Goal: Task Accomplishment & Management: Complete application form

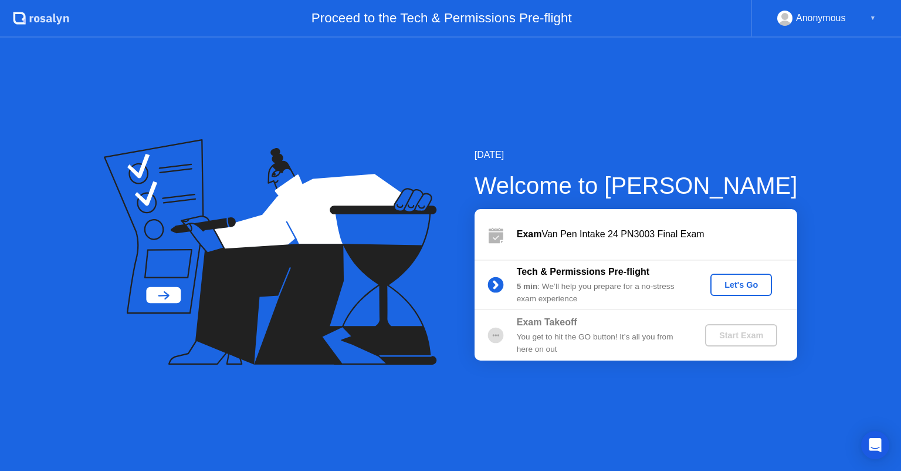
click at [762, 293] on button "Let's Go" at bounding box center [742, 284] width 62 height 22
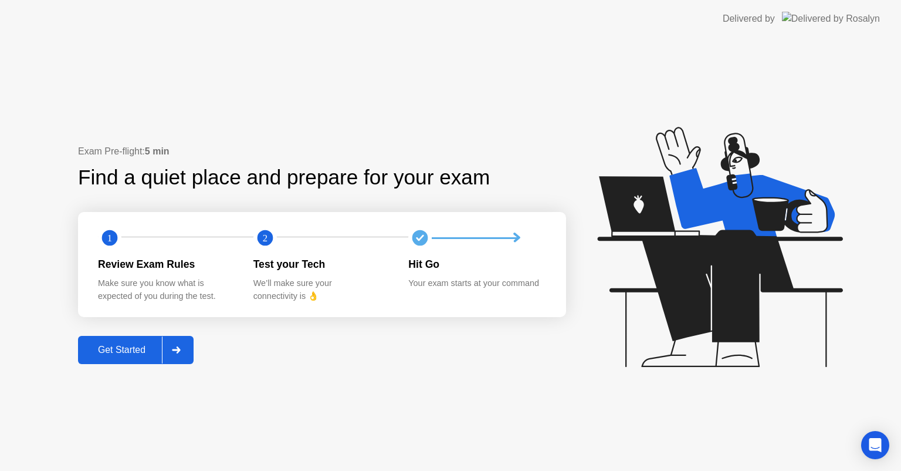
click at [164, 344] on div at bounding box center [176, 349] width 28 height 27
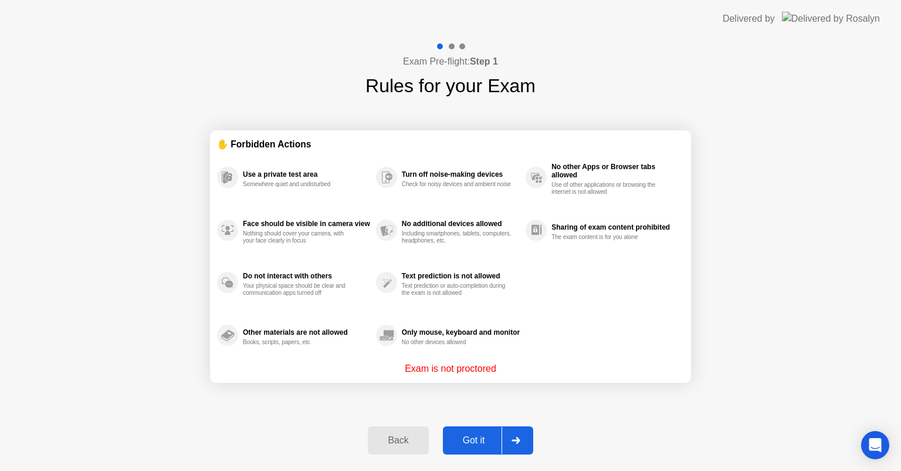
click at [487, 443] on div "Got it" at bounding box center [474, 440] width 55 height 11
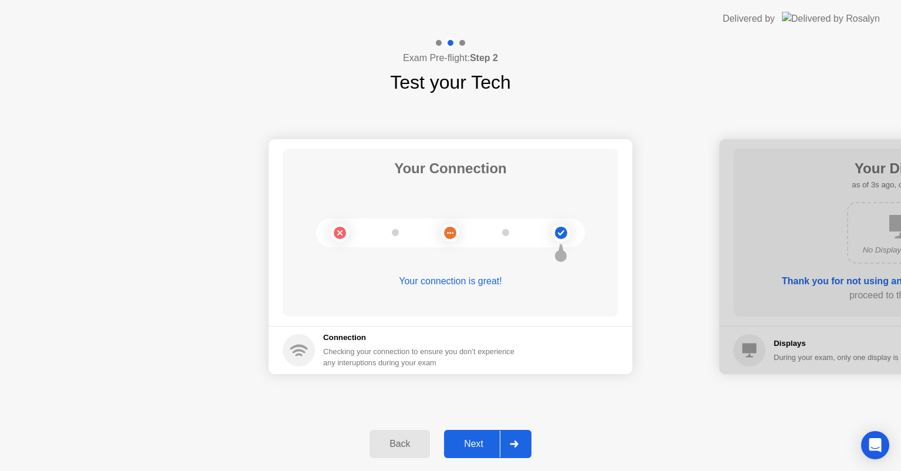
click at [525, 445] on div at bounding box center [514, 443] width 28 height 27
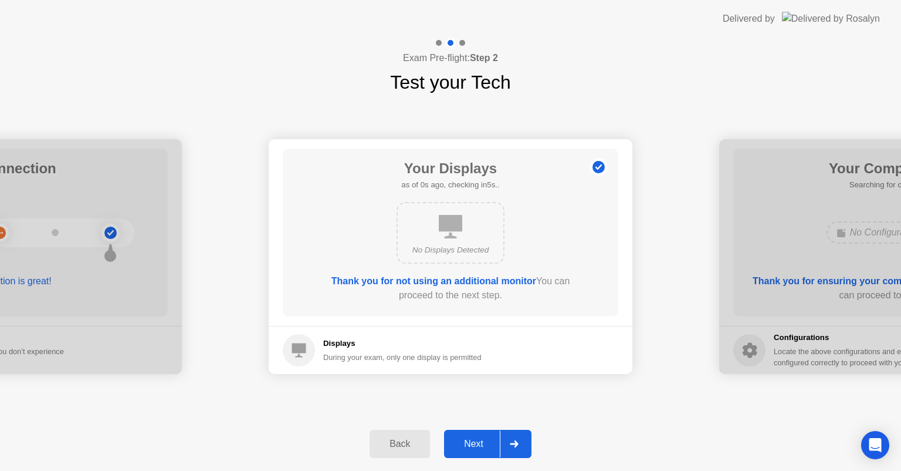
click at [508, 443] on div at bounding box center [514, 443] width 28 height 27
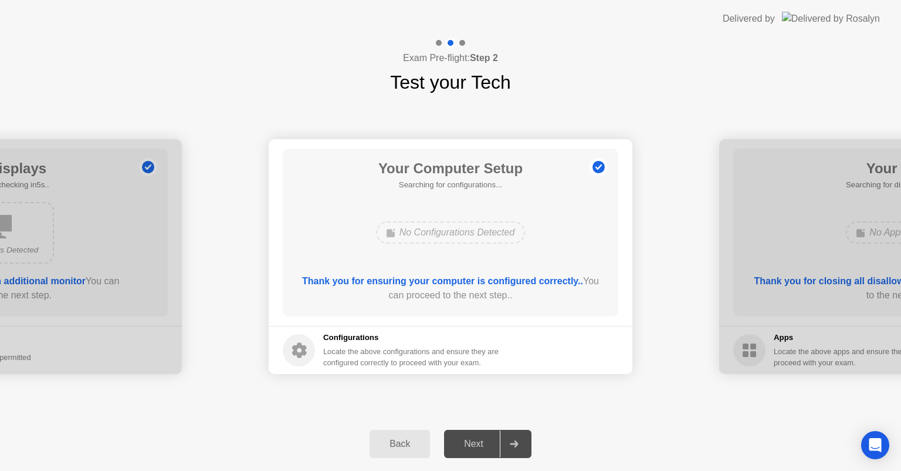
click at [498, 447] on div "Next" at bounding box center [474, 443] width 52 height 11
click at [488, 441] on div "Next" at bounding box center [474, 443] width 52 height 11
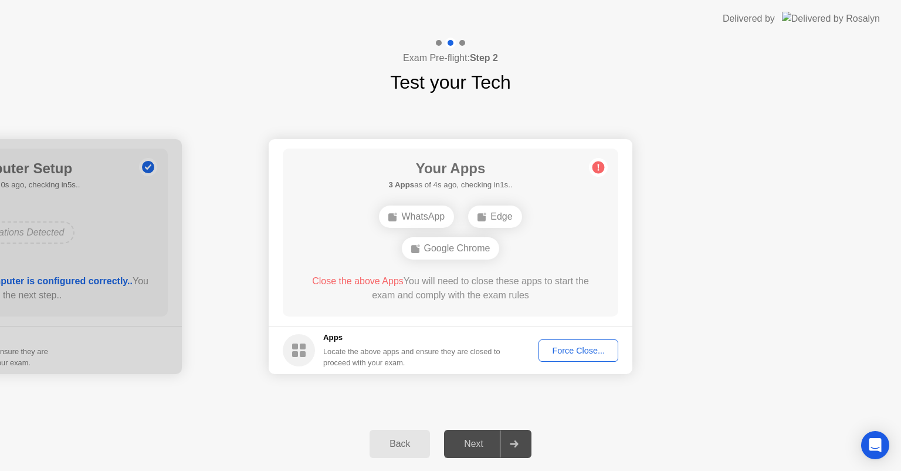
click at [563, 346] on div "Force Close..." at bounding box center [579, 350] width 72 height 9
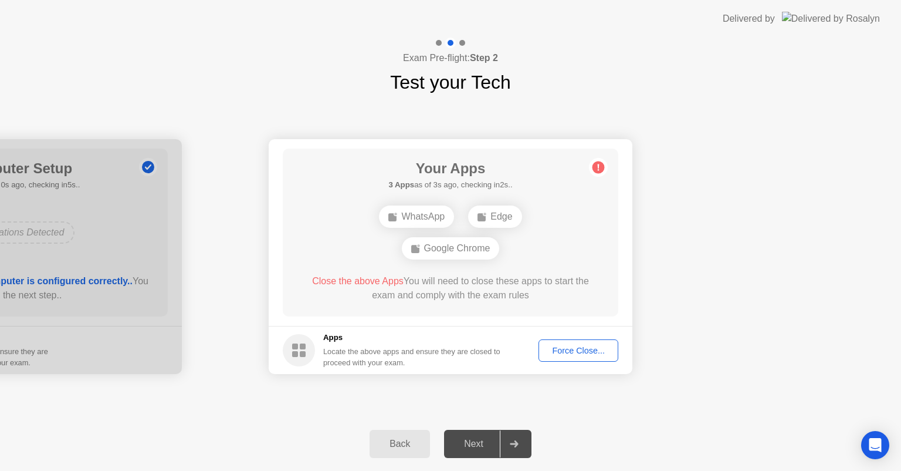
click at [560, 346] on div "Force Close..." at bounding box center [579, 350] width 72 height 9
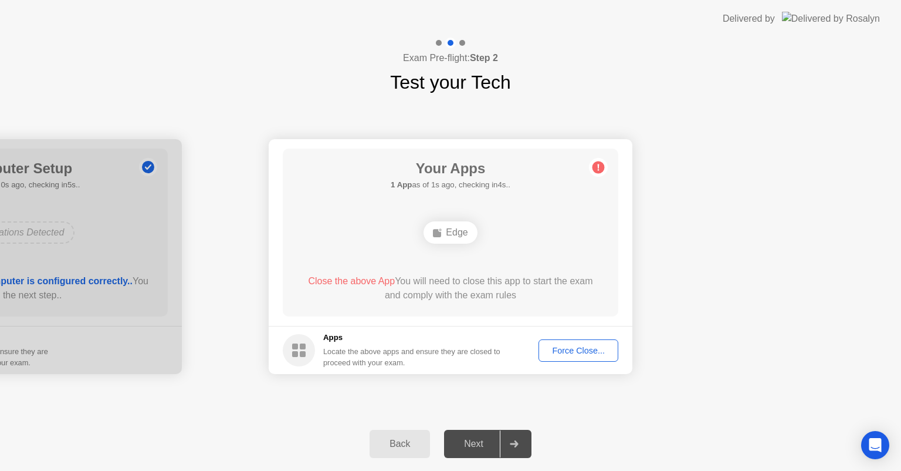
click at [554, 346] on div "Force Close..." at bounding box center [579, 350] width 72 height 9
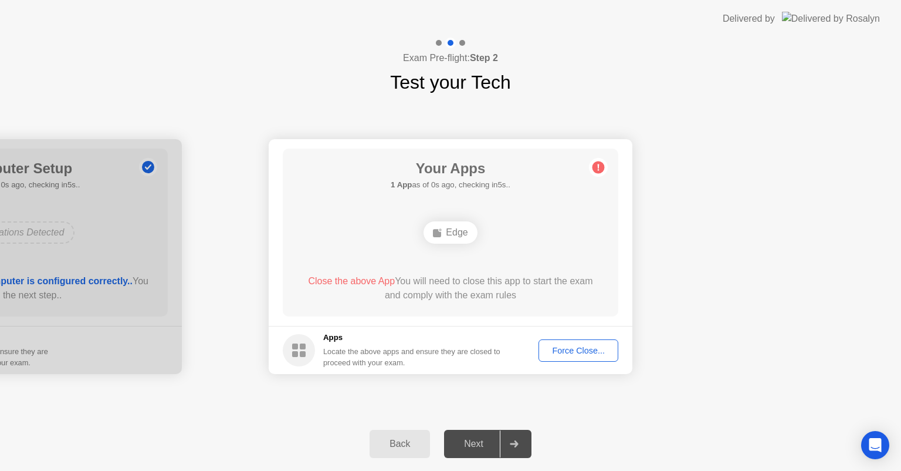
click at [565, 350] on div "Force Close..." at bounding box center [579, 350] width 72 height 9
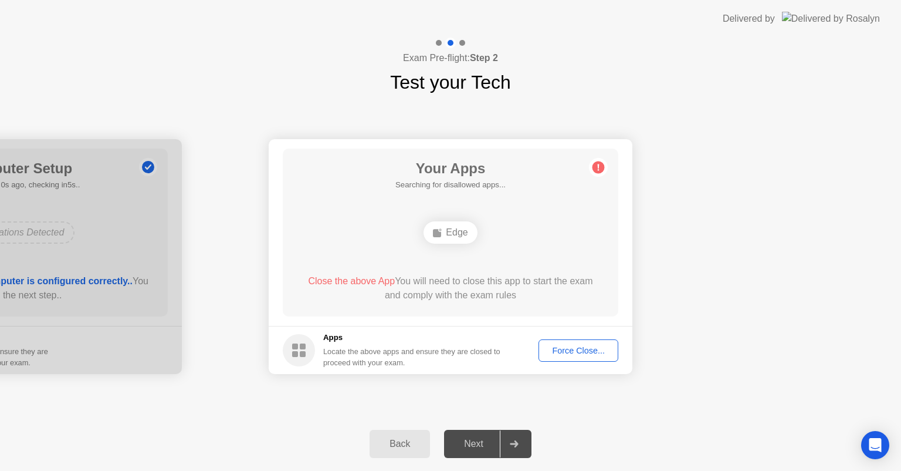
click at [563, 346] on div "Force Close..." at bounding box center [579, 350] width 72 height 9
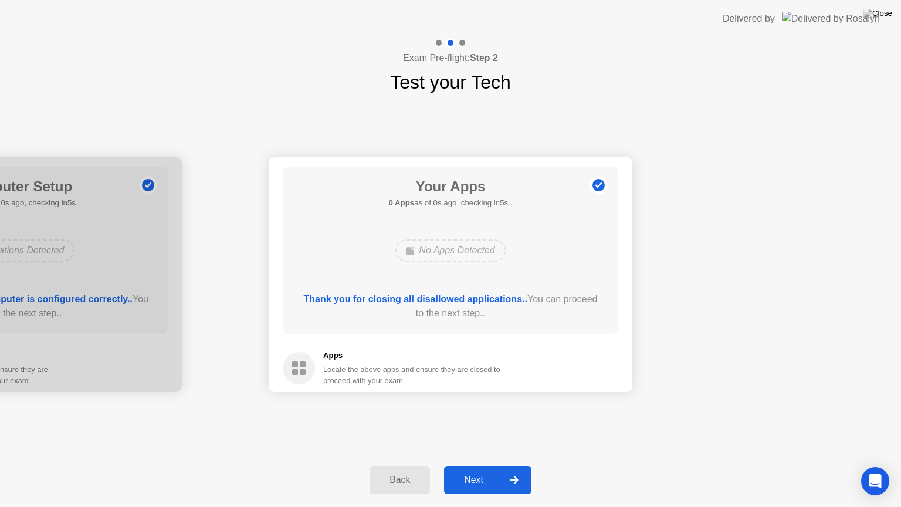
click at [495, 310] on div "Thank you for closing all disallowed applications.. You can proceed to the next…" at bounding box center [451, 306] width 302 height 28
click at [495, 470] on div "Next" at bounding box center [474, 480] width 52 height 11
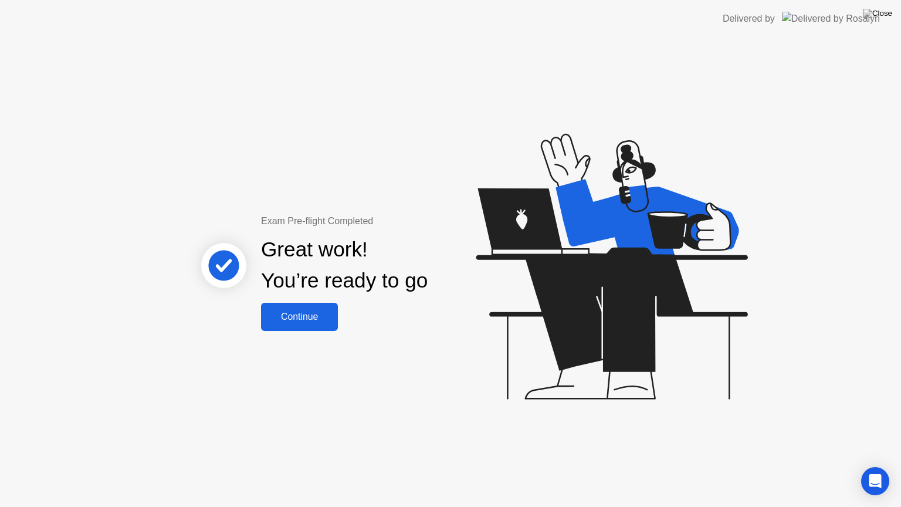
click at [329, 320] on div "Continue" at bounding box center [300, 317] width 70 height 11
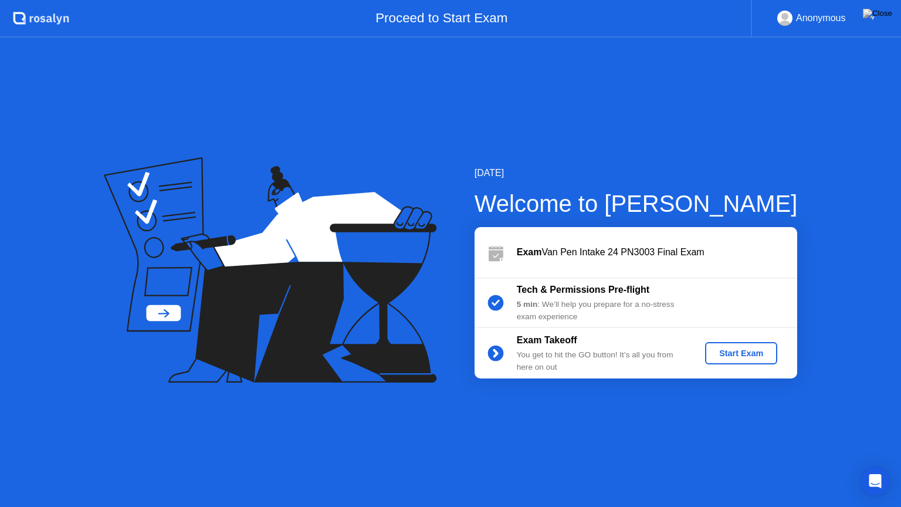
click at [741, 360] on button "Start Exam" at bounding box center [741, 353] width 72 height 22
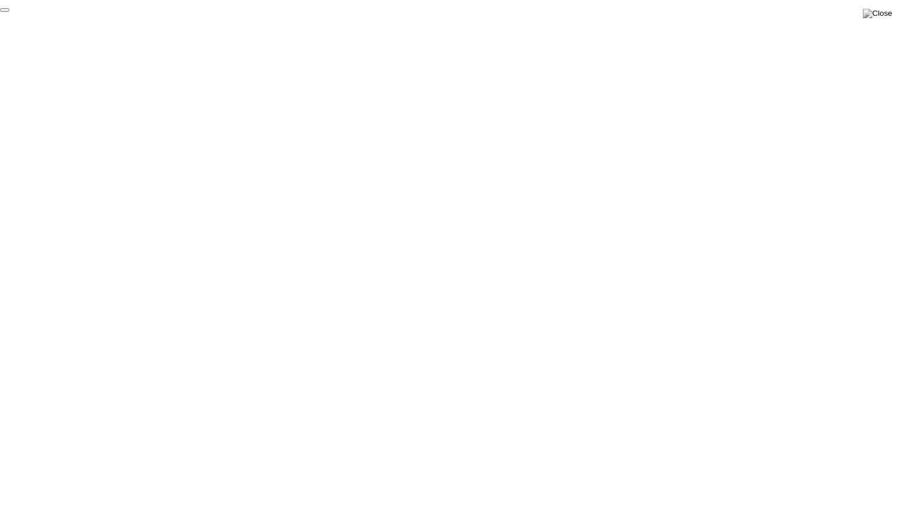
click div "End Proctoring Session"
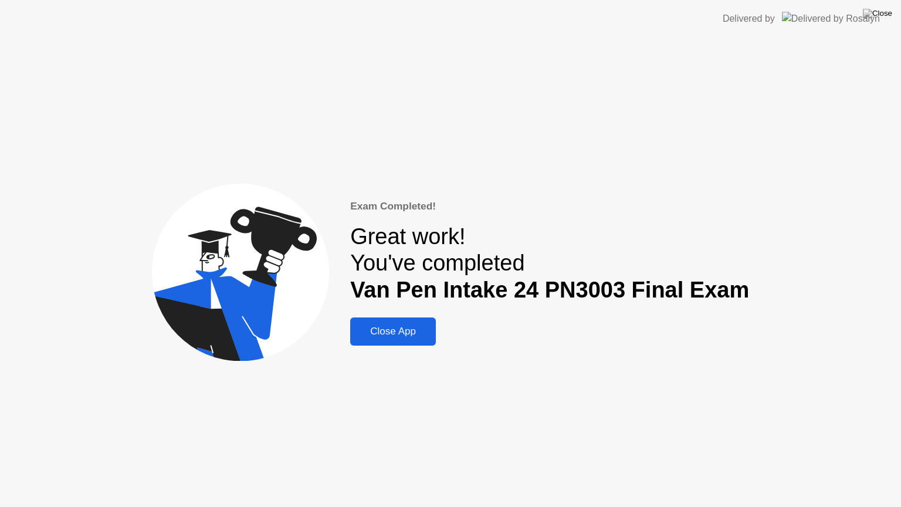
click at [399, 333] on div "Close App" at bounding box center [393, 332] width 79 height 12
